Goal: Transaction & Acquisition: Purchase product/service

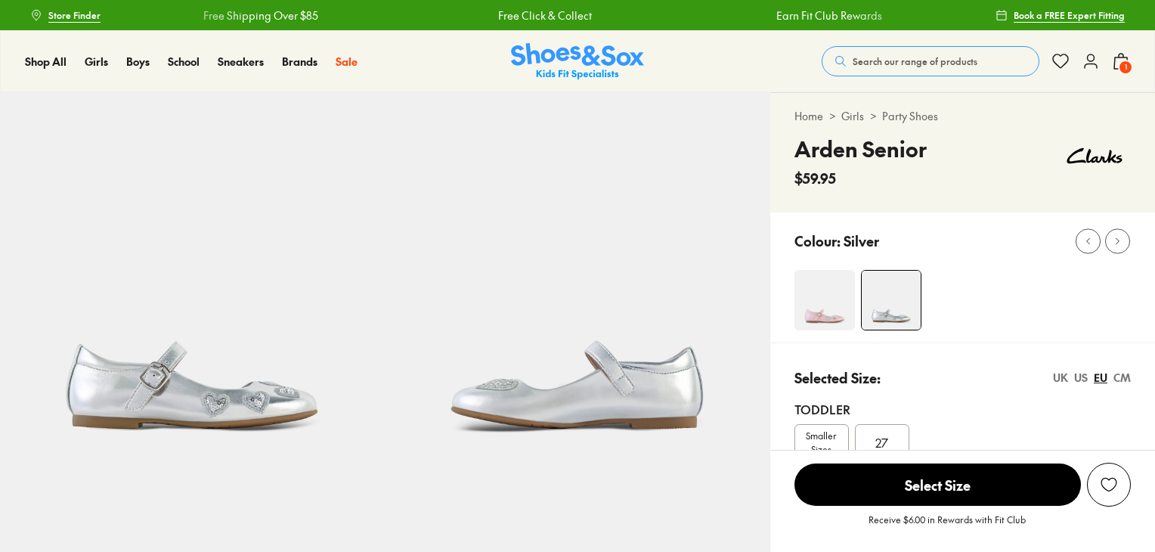
select select "*"
click at [914, 481] on span "Select Size" at bounding box center [937, 484] width 286 height 42
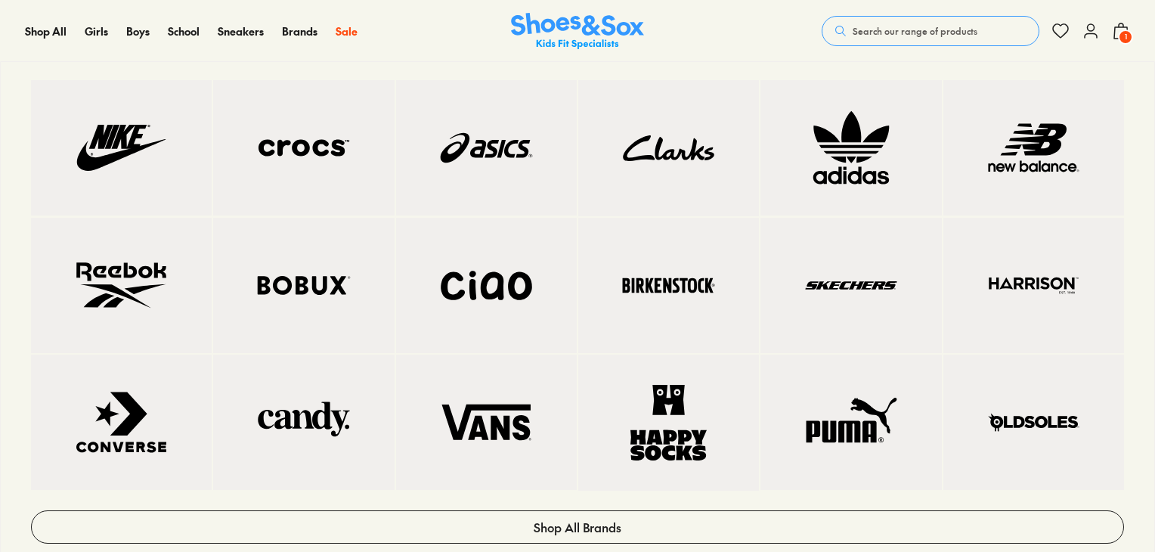
scroll to position [100, 0]
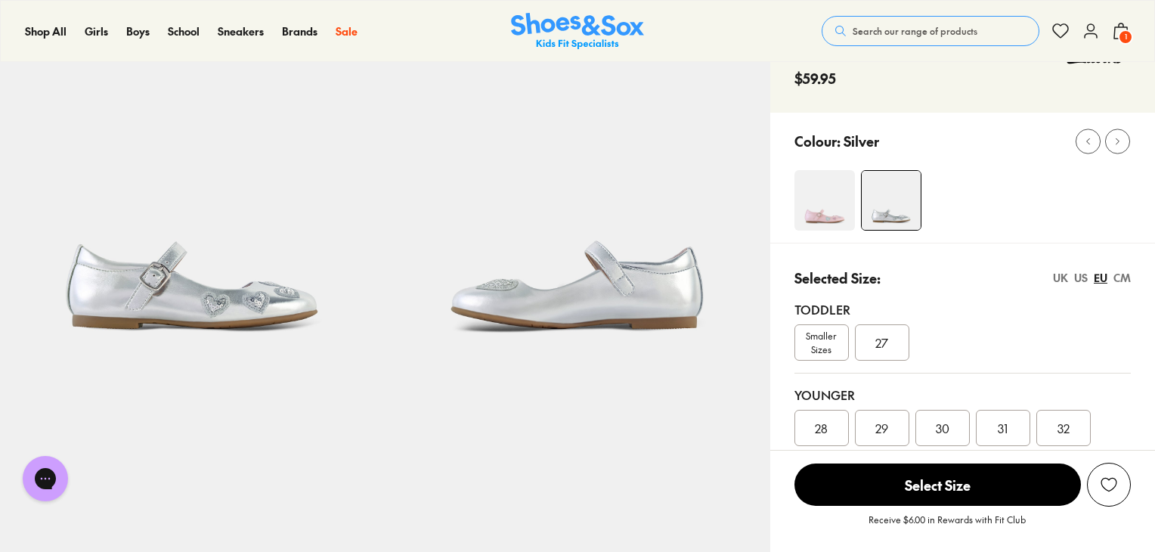
click at [1036, 305] on div "Toddler" at bounding box center [962, 309] width 336 height 18
drag, startPoint x: 885, startPoint y: 421, endPoint x: 951, endPoint y: 472, distance: 83.4
click at [885, 422] on span "29" at bounding box center [881, 428] width 13 height 18
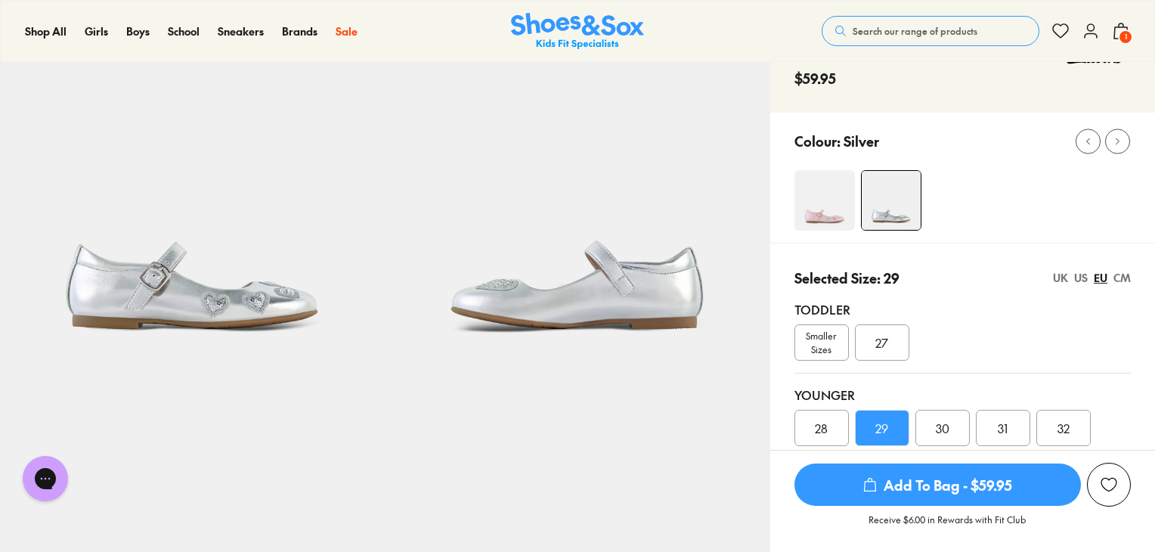
click at [945, 487] on span "Add To Bag - $59.95" at bounding box center [937, 484] width 286 height 42
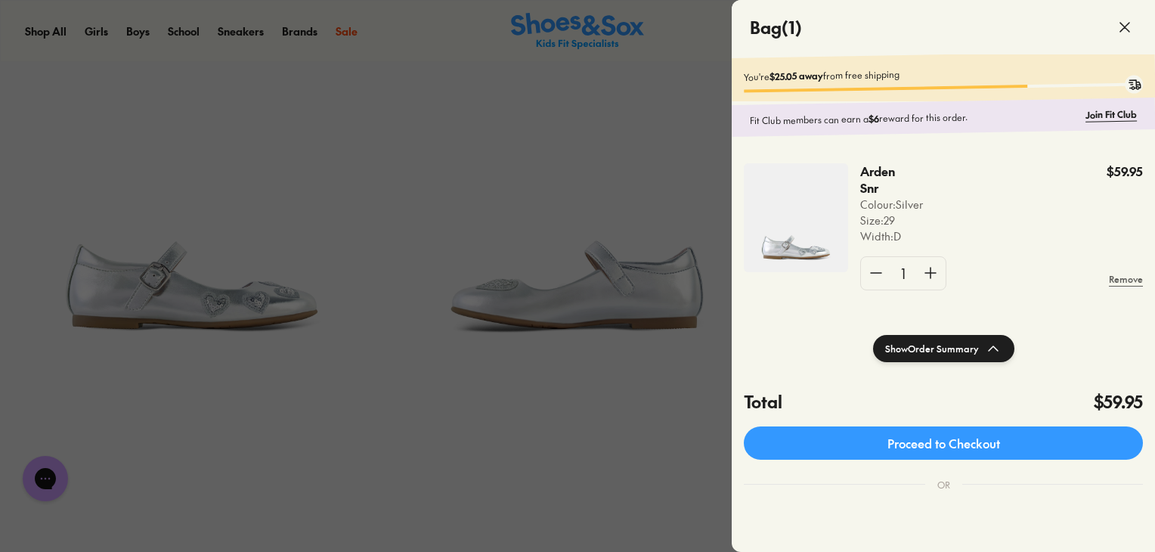
click at [1124, 30] on icon at bounding box center [1124, 27] width 18 height 18
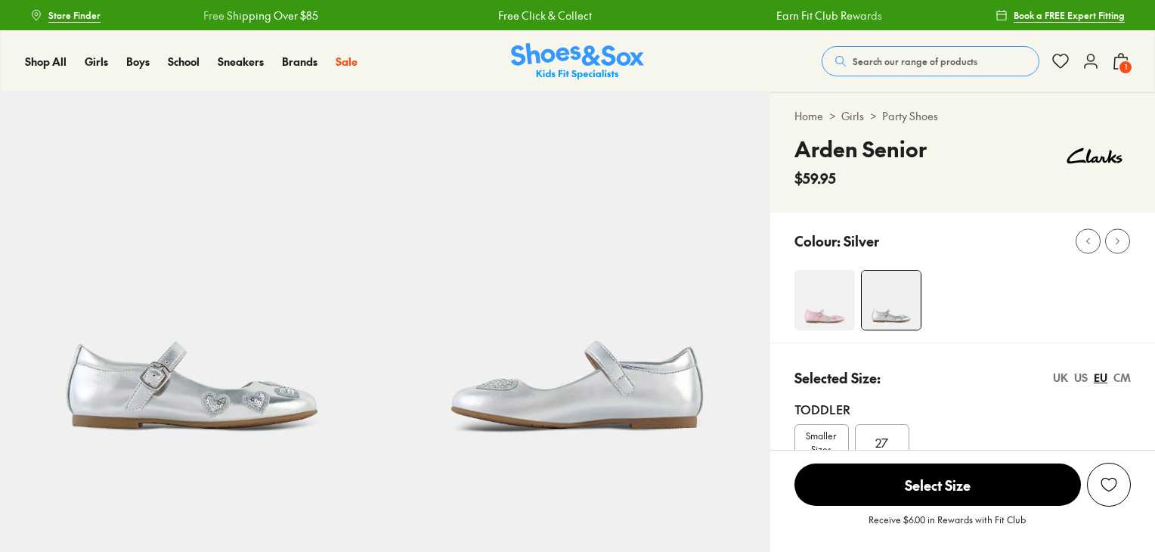
select select "*"
click at [878, 485] on span "Select Size" at bounding box center [937, 484] width 286 height 42
